Goal: Obtain resource: Obtain resource

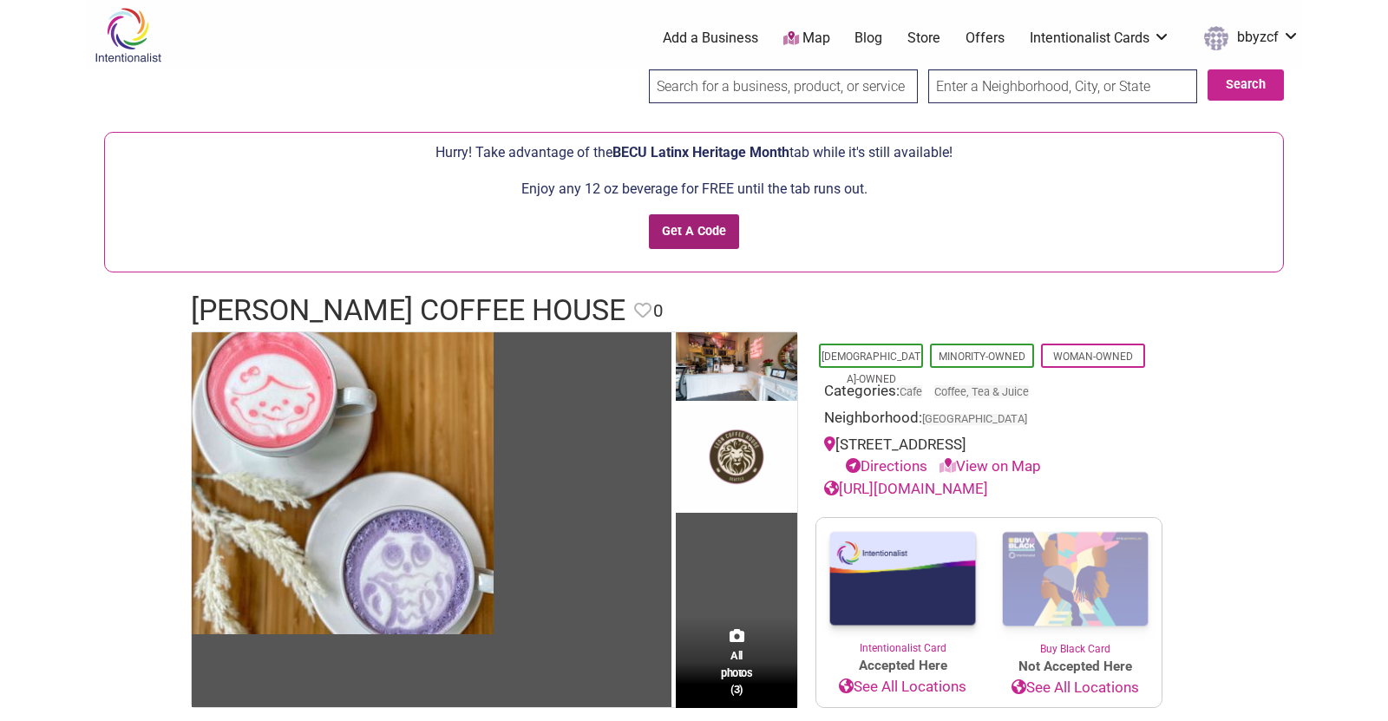
click at [689, 214] on input "Get A Code" at bounding box center [694, 232] width 91 height 36
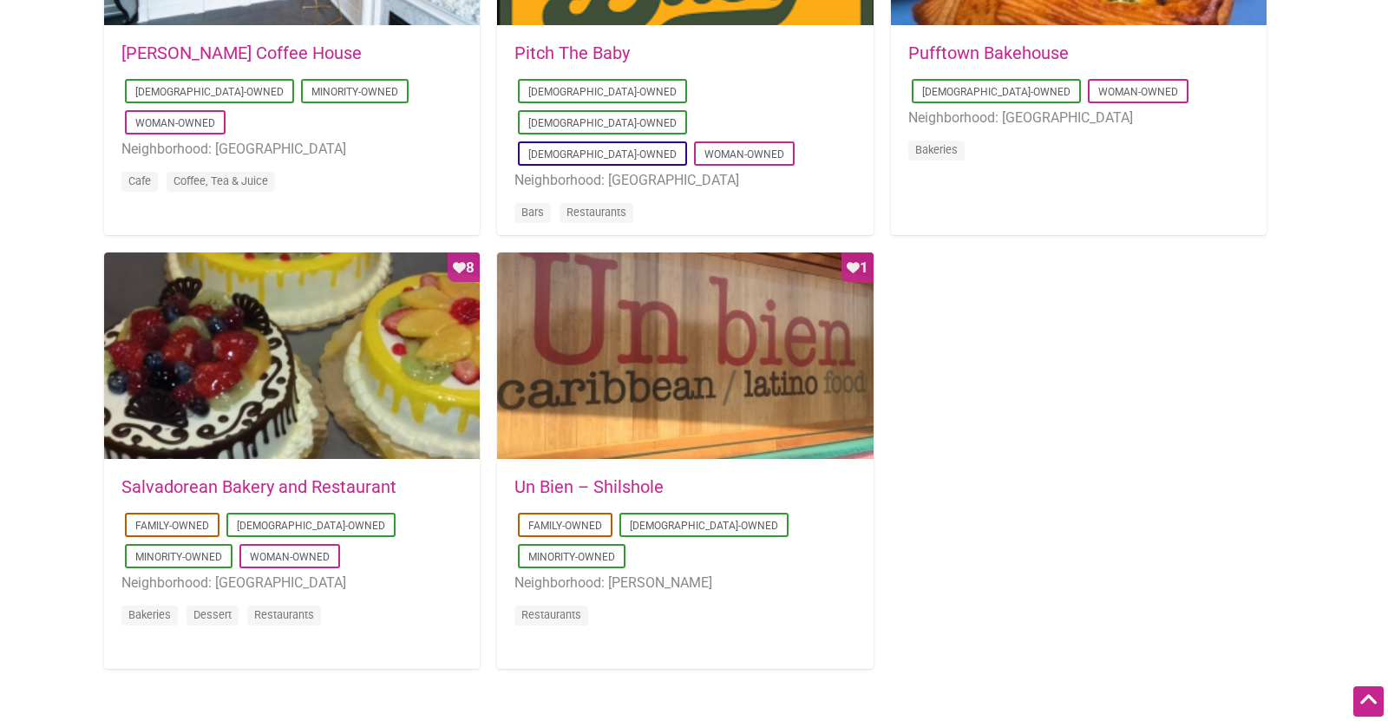
scroll to position [1539, 0]
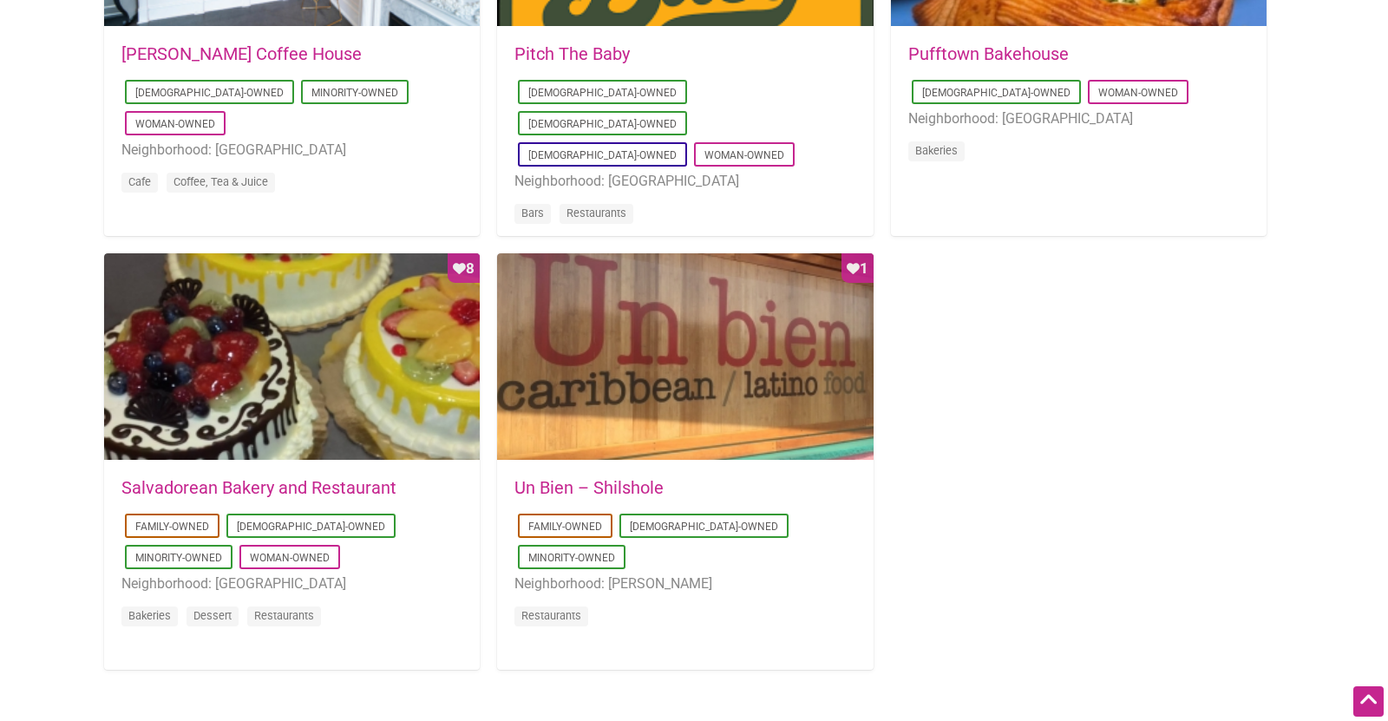
click at [960, 50] on link "Pufftown Bakehouse" at bounding box center [989, 53] width 161 height 21
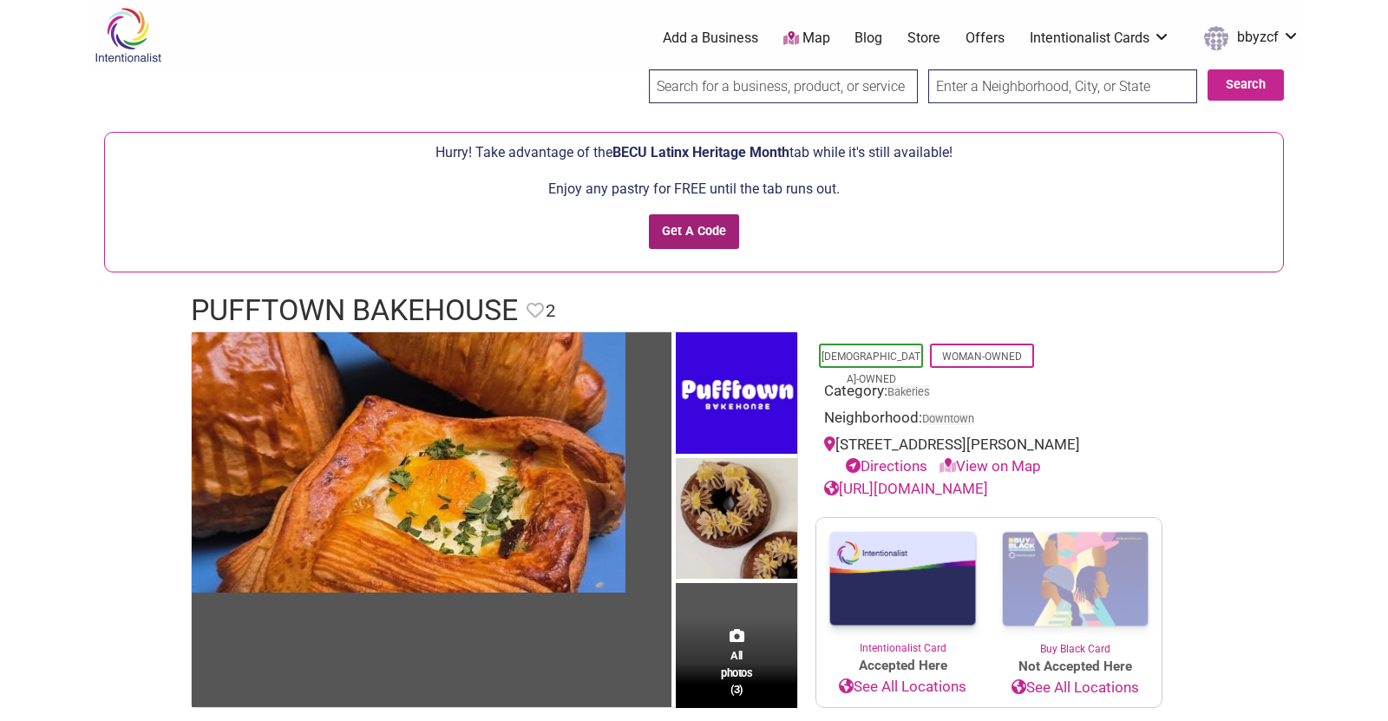
click at [697, 231] on input "Get A Code" at bounding box center [694, 232] width 91 height 36
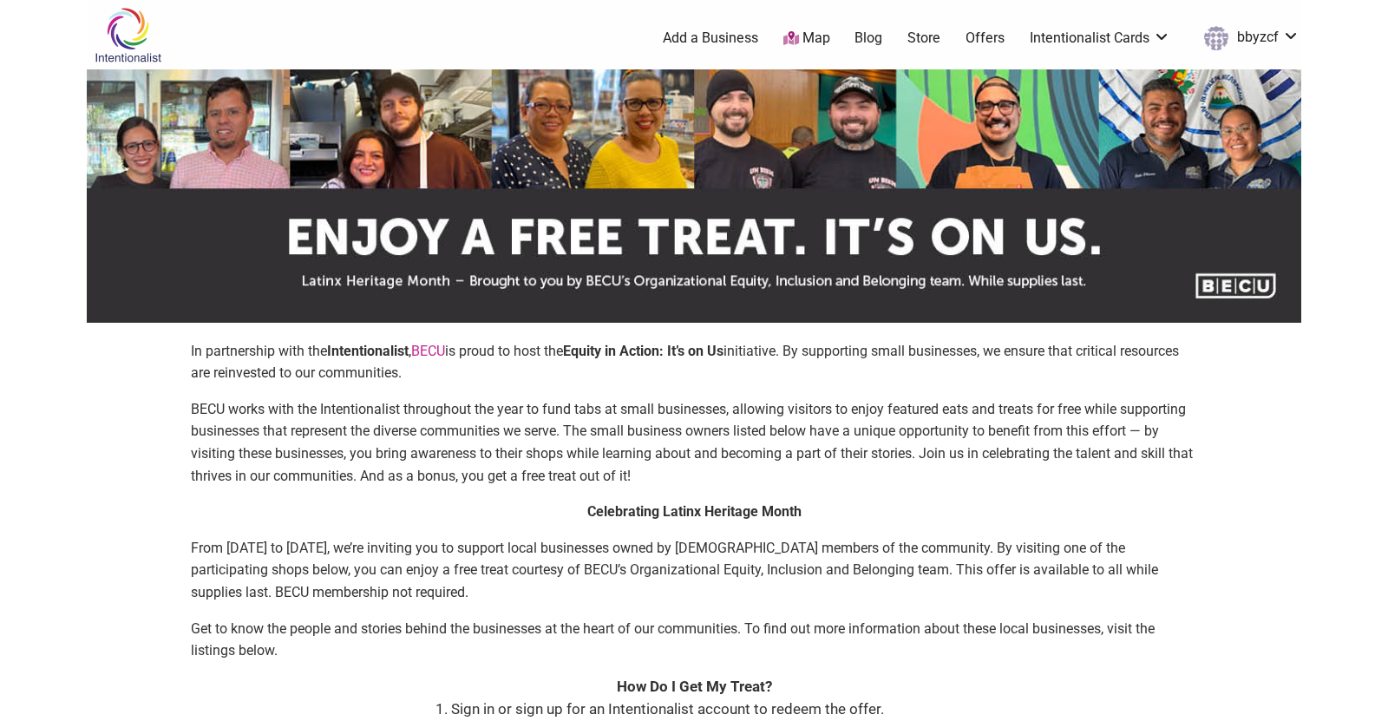
click at [121, 18] on img at bounding box center [128, 35] width 82 height 56
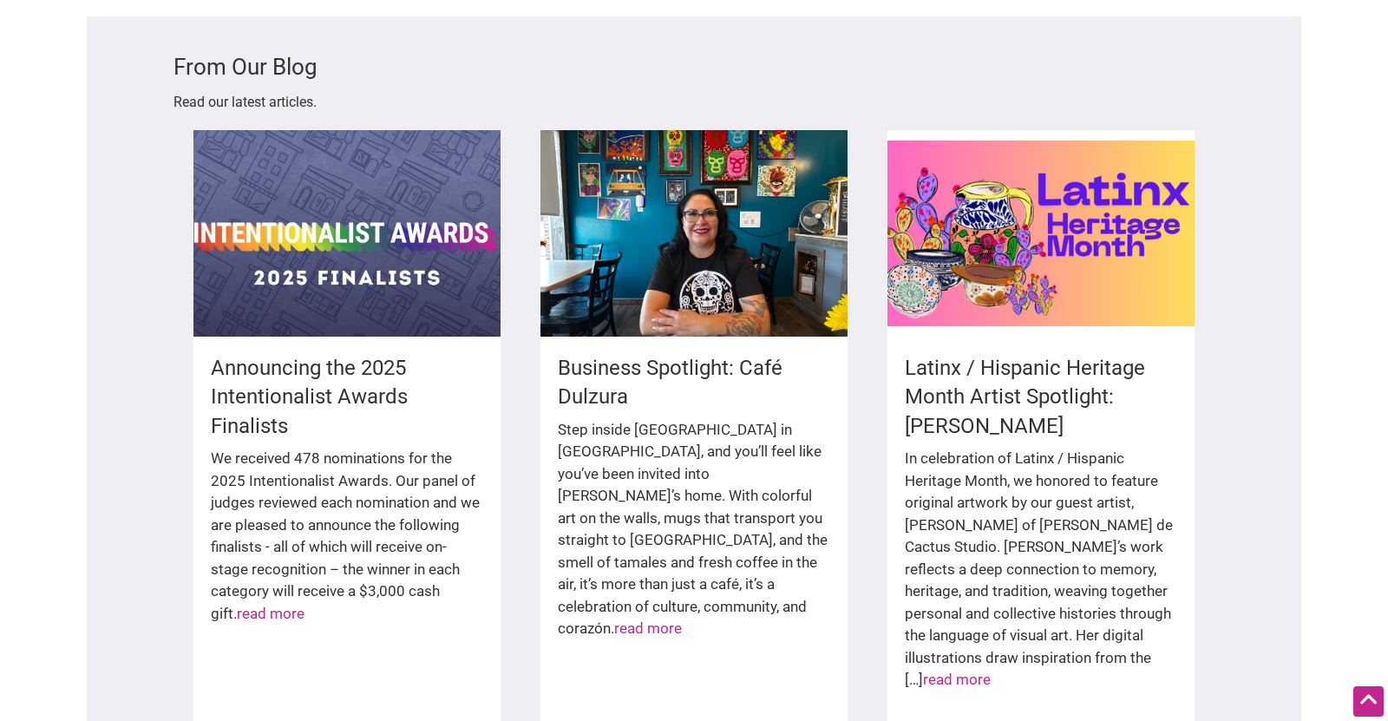
scroll to position [2417, 0]
